Goal: Find specific page/section: Find specific page/section

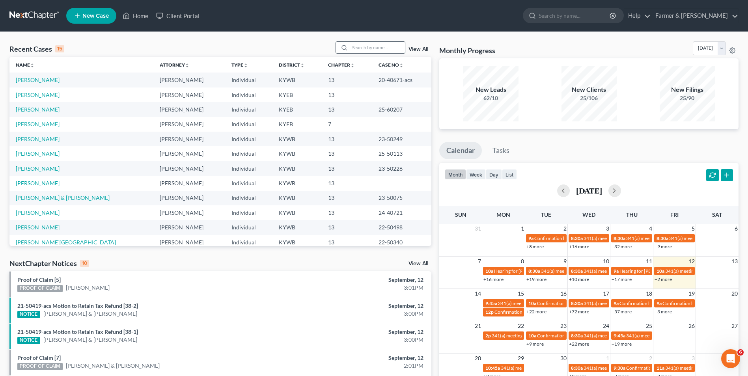
click at [364, 49] on input "search" at bounding box center [377, 47] width 55 height 11
paste input "25-31158"
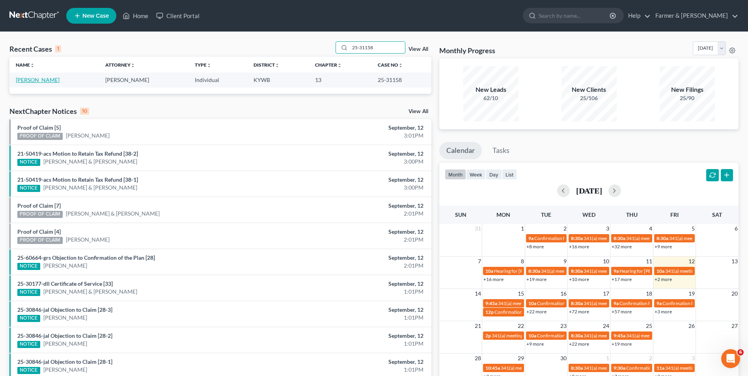
type input "25-31158"
click at [36, 80] on link "[PERSON_NAME]" at bounding box center [38, 79] width 44 height 7
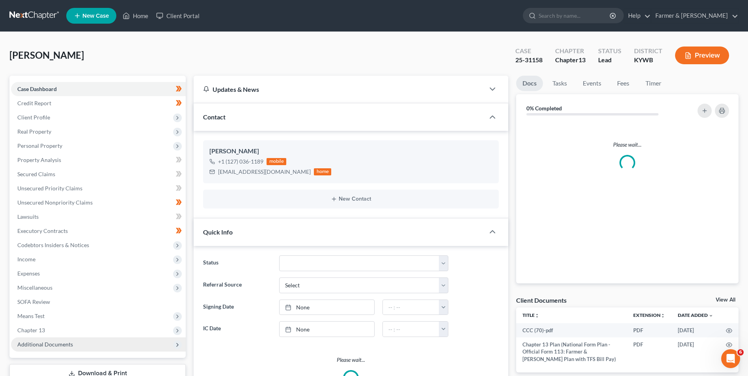
click at [63, 338] on span "Additional Documents" at bounding box center [98, 345] width 175 height 14
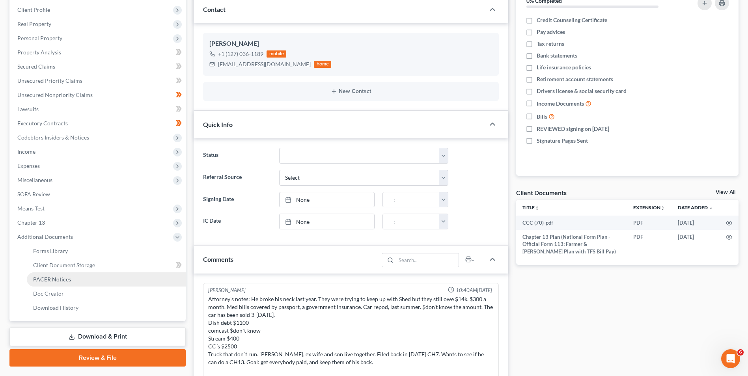
scroll to position [114, 0]
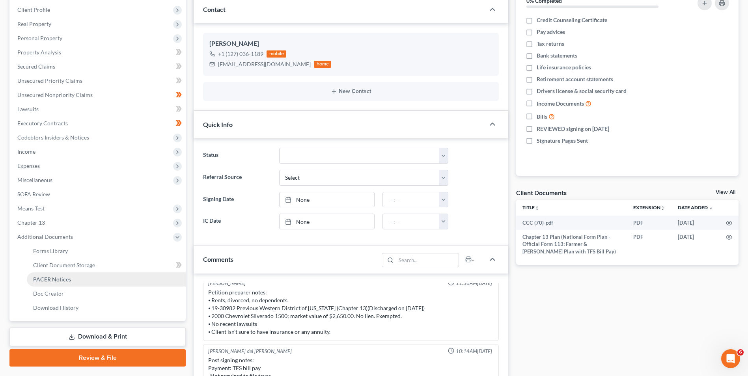
click at [66, 277] on span "PACER Notices" at bounding box center [52, 279] width 38 height 7
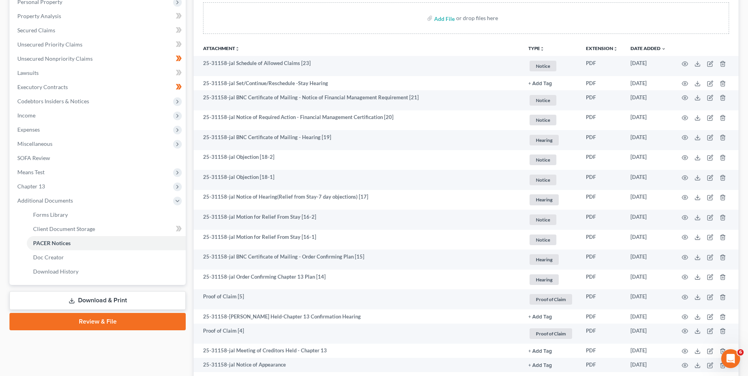
scroll to position [144, 0]
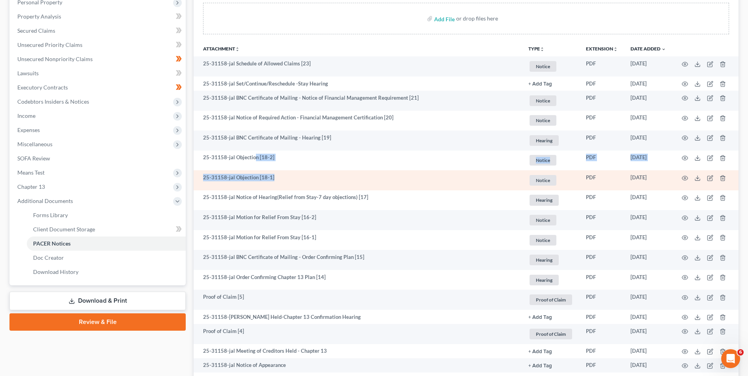
drag, startPoint x: 254, startPoint y: 159, endPoint x: 298, endPoint y: 172, distance: 46.0
click at [298, 172] on td "25-31158-jal Objection [18-1]" at bounding box center [358, 180] width 328 height 20
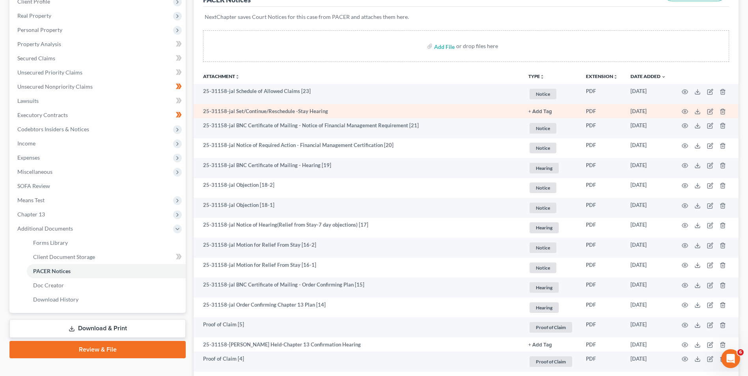
scroll to position [0, 0]
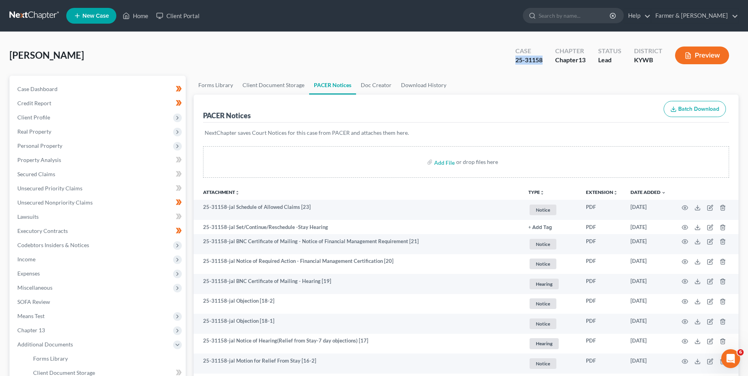
drag, startPoint x: 525, startPoint y: 67, endPoint x: 542, endPoint y: 62, distance: 17.3
click at [542, 63] on div "[PERSON_NAME] Upgraded Case 25-31158 Chapter Chapter 13 Status Lead District [G…" at bounding box center [373, 58] width 729 height 34
copy div "25-31158"
